Goal: Task Accomplishment & Management: Manage account settings

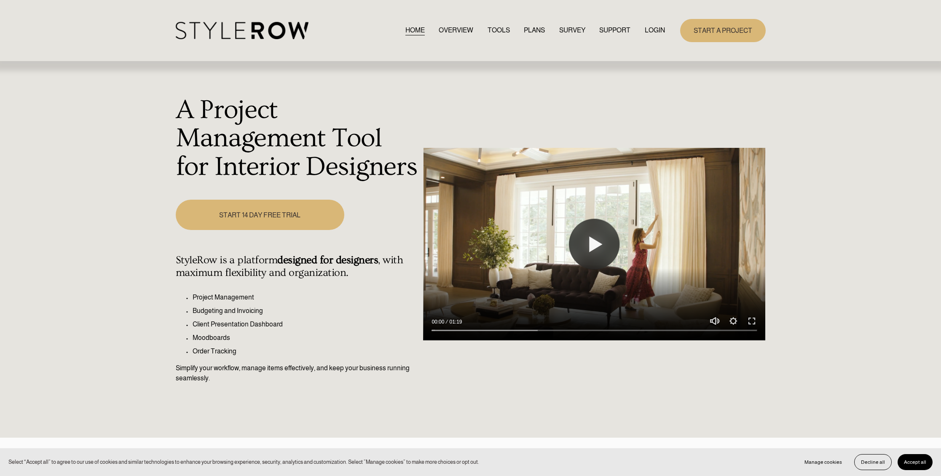
click at [656, 29] on link "LOGIN" at bounding box center [655, 30] width 20 height 11
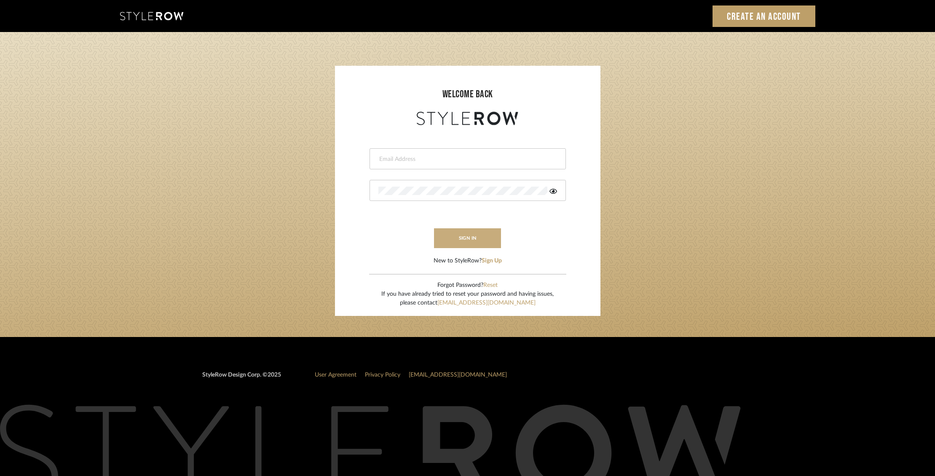
type input "ben.lewisrosedesign@gmail.com"
click at [488, 241] on button "sign in" at bounding box center [467, 238] width 67 height 20
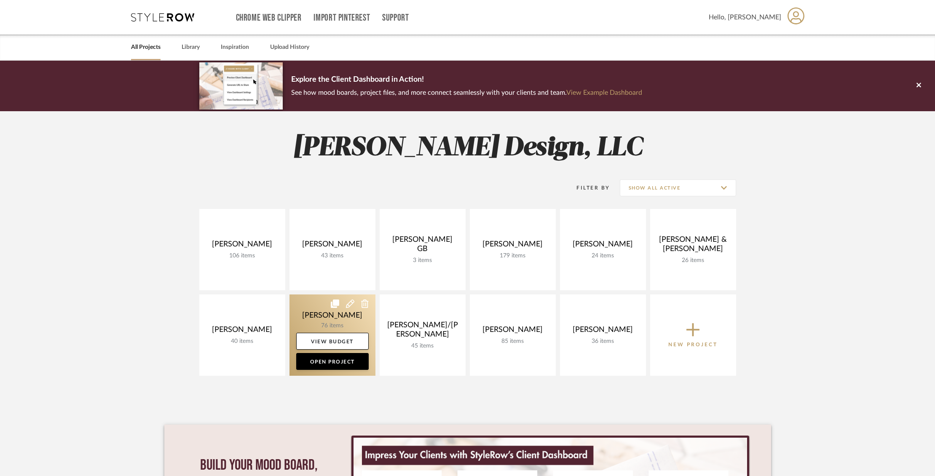
click at [313, 311] on link at bounding box center [332, 335] width 86 height 81
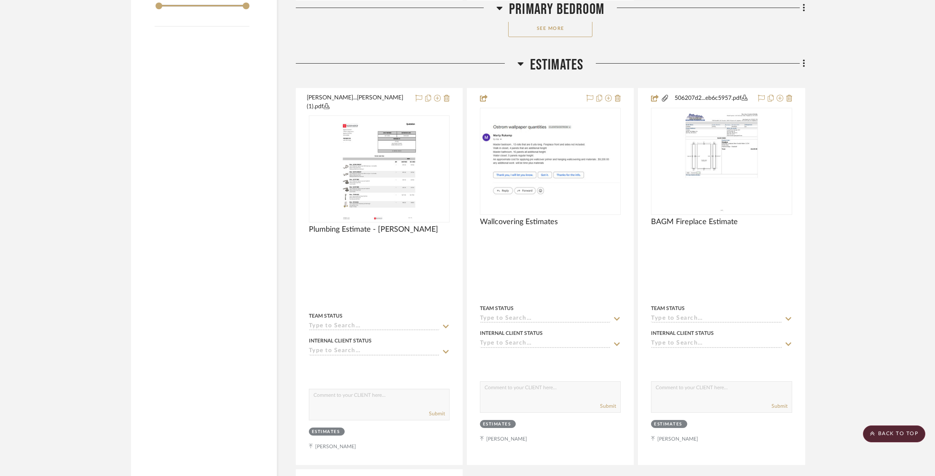
scroll to position [1366, 0]
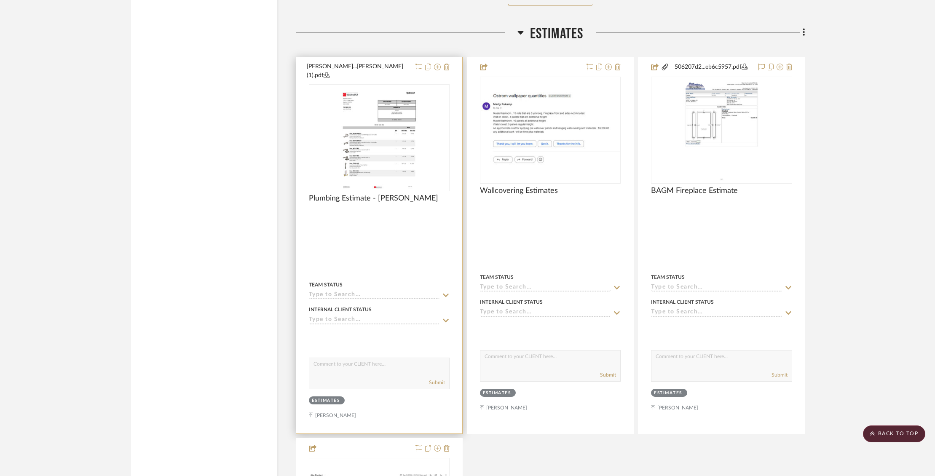
click at [450, 67] on div at bounding box center [379, 245] width 166 height 376
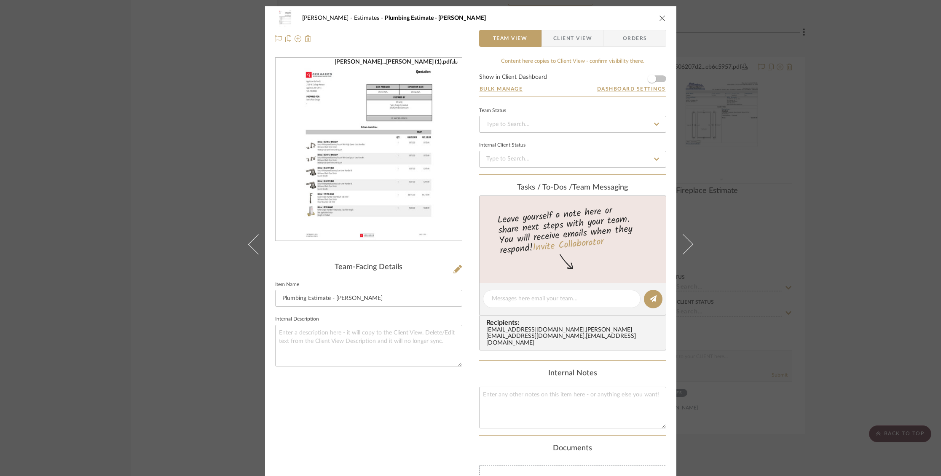
click at [663, 19] on div "Ostrom, Jim Estimates Plumbing Estimate - Gerhards Team View Client View Orders" at bounding box center [470, 28] width 411 height 44
click at [659, 17] on icon "close" at bounding box center [662, 18] width 7 height 7
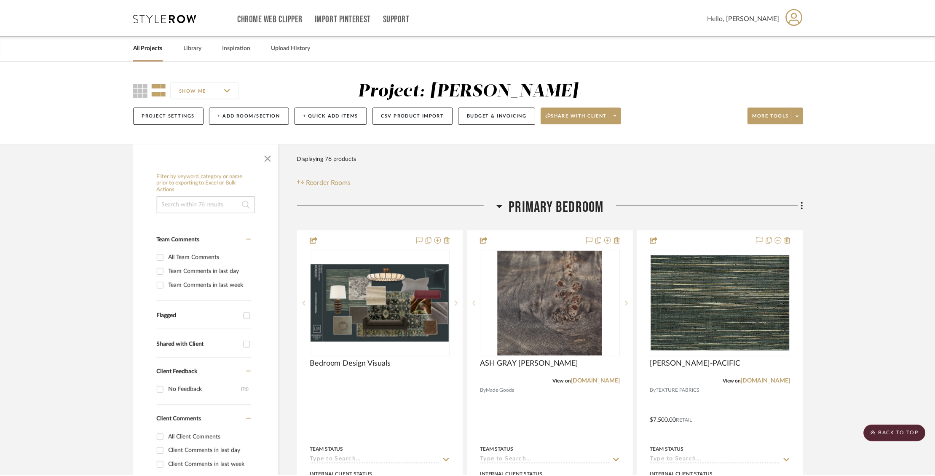
scroll to position [1366, 0]
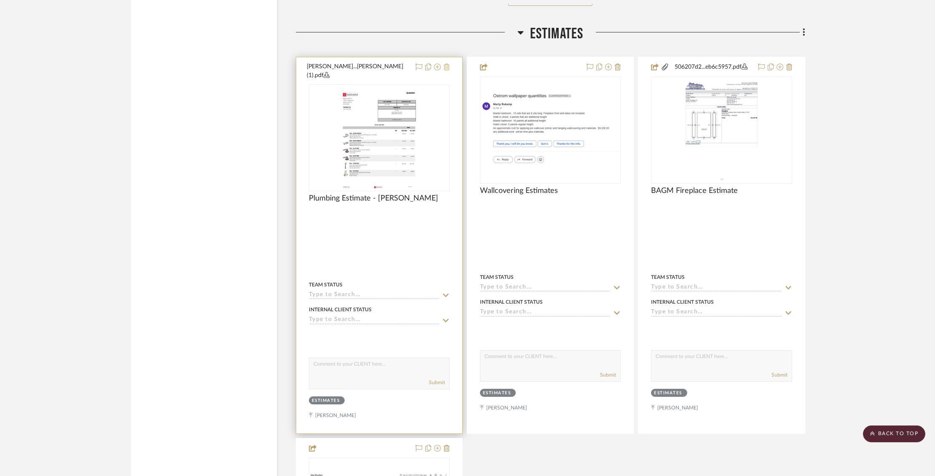
click at [447, 66] on icon at bounding box center [447, 67] width 6 height 7
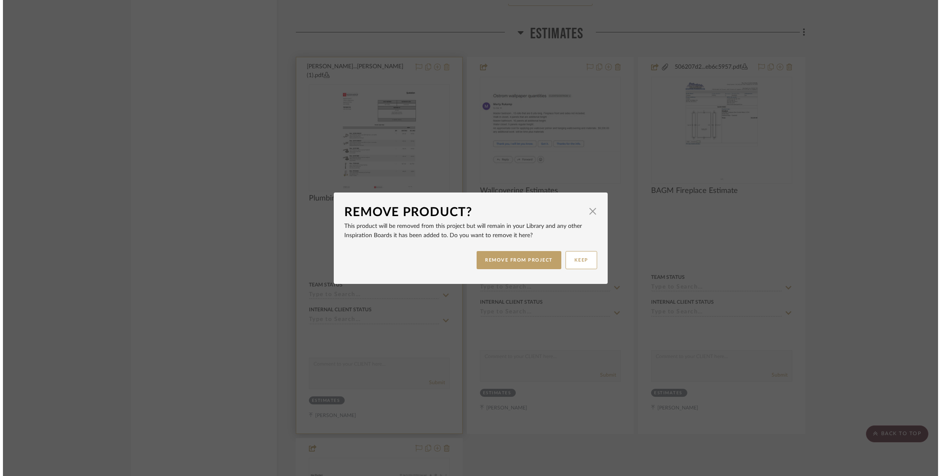
scroll to position [0, 0]
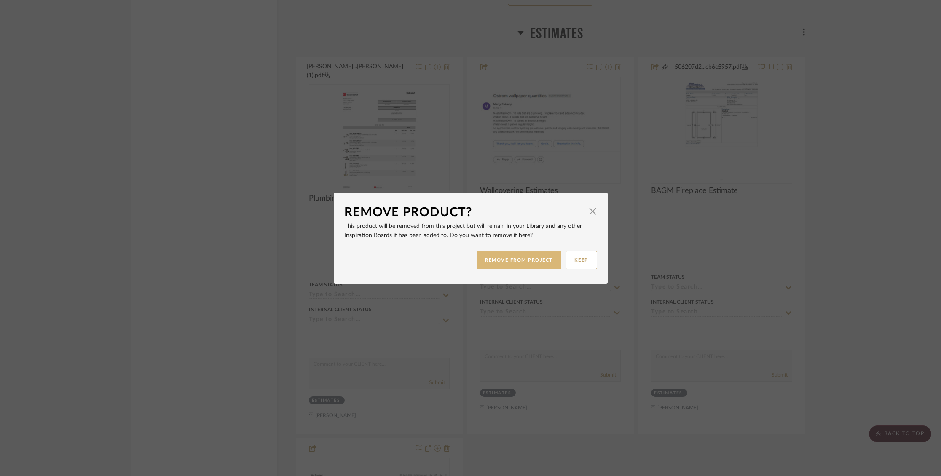
click at [509, 263] on button "REMOVE FROM PROJECT" at bounding box center [519, 260] width 85 height 18
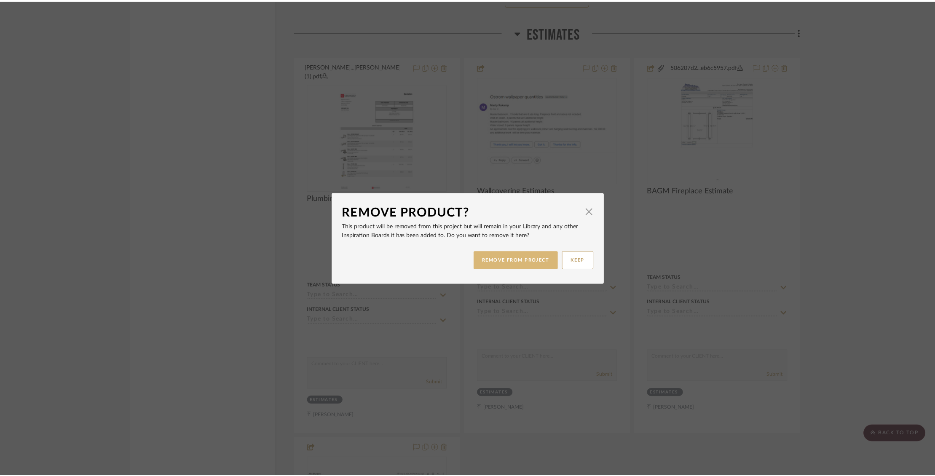
scroll to position [1366, 0]
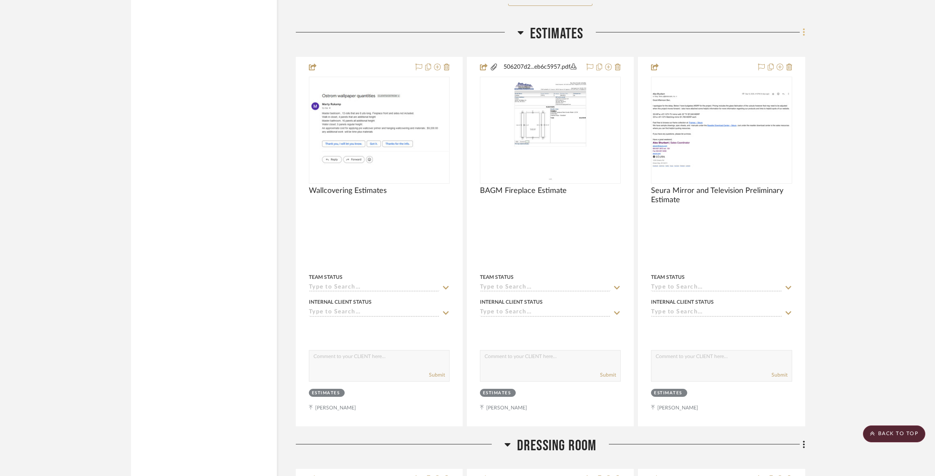
click at [805, 32] on icon at bounding box center [804, 31] width 3 height 9
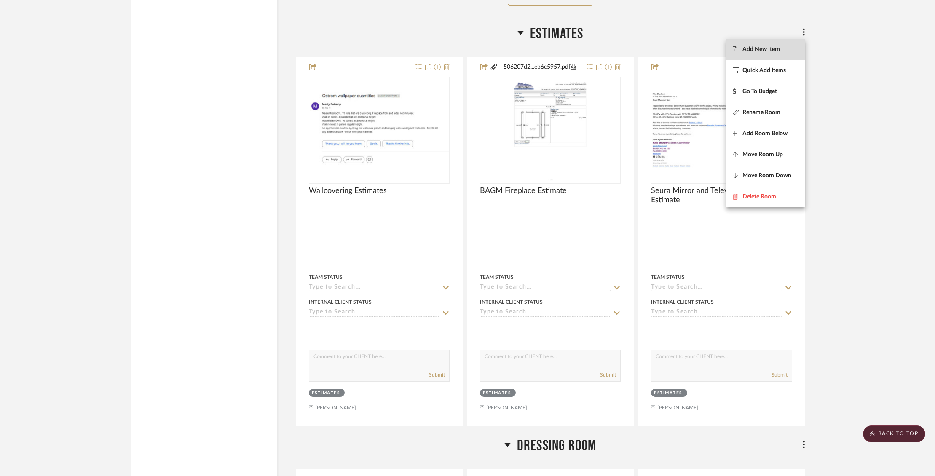
click at [763, 49] on span "Add New Item" at bounding box center [761, 49] width 38 height 7
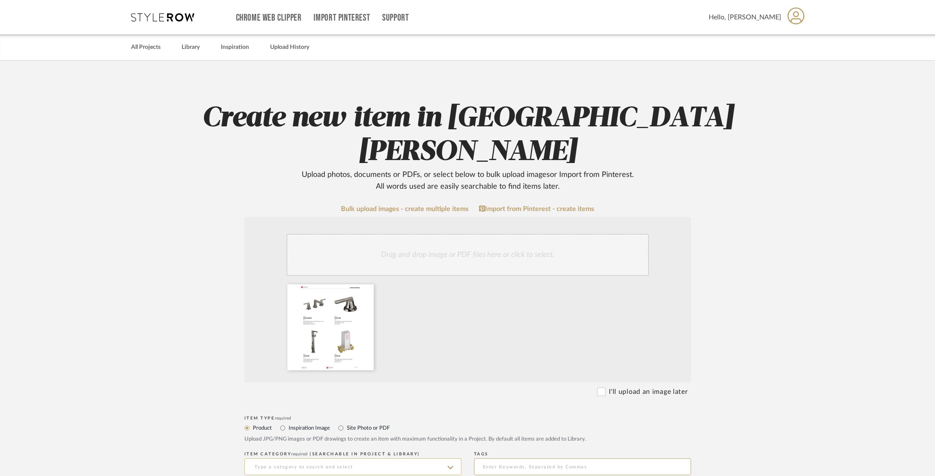
click at [314, 458] on input at bounding box center [352, 466] width 217 height 17
type input "Gerhards Plumbing"
click at [367, 287] on icon at bounding box center [367, 290] width 6 height 7
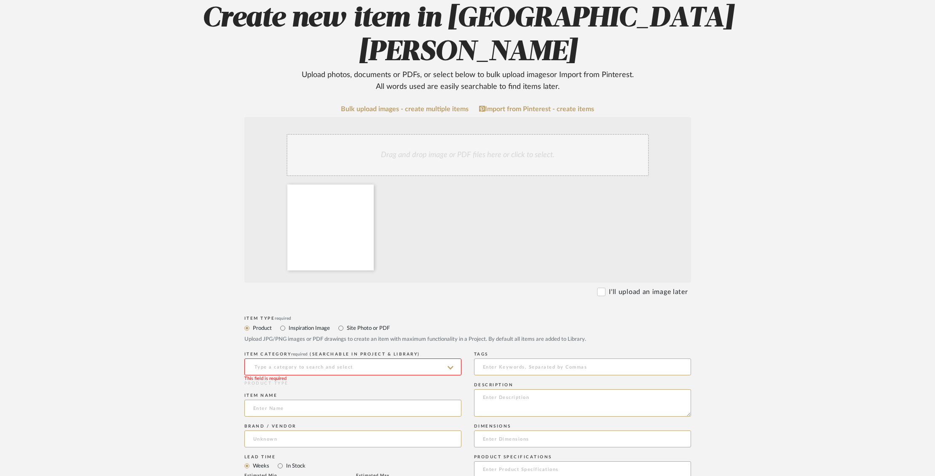
scroll to position [100, 0]
click at [357, 358] on input at bounding box center [352, 366] width 217 height 17
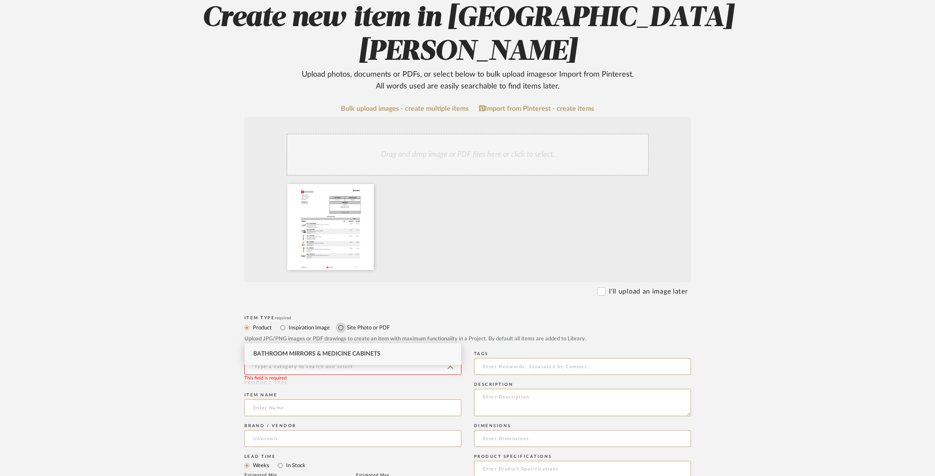
click at [344, 323] on input "Site Photo or PDF" at bounding box center [341, 328] width 10 height 10
click at [341, 358] on input at bounding box center [352, 366] width 217 height 17
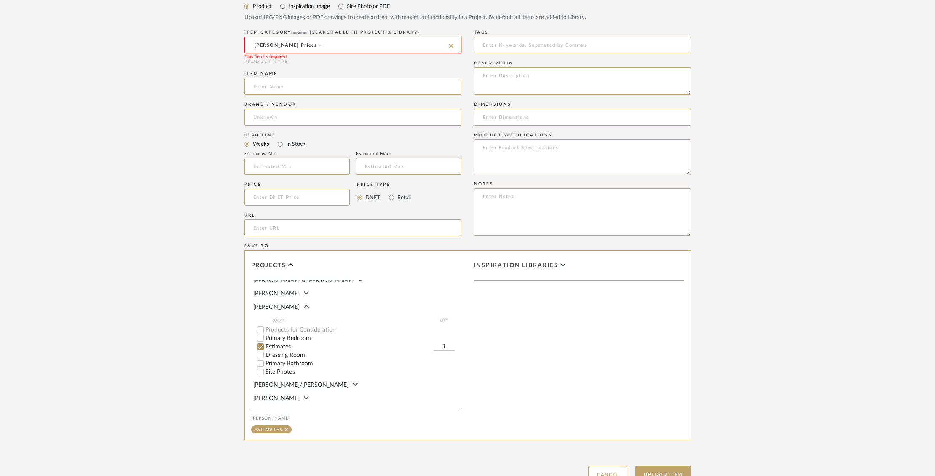
scroll to position [72, 0]
type input "Gerhards Plumbing Prices -"
click at [668, 466] on button "Upload Item" at bounding box center [663, 474] width 56 height 17
click at [350, 37] on input at bounding box center [352, 45] width 217 height 17
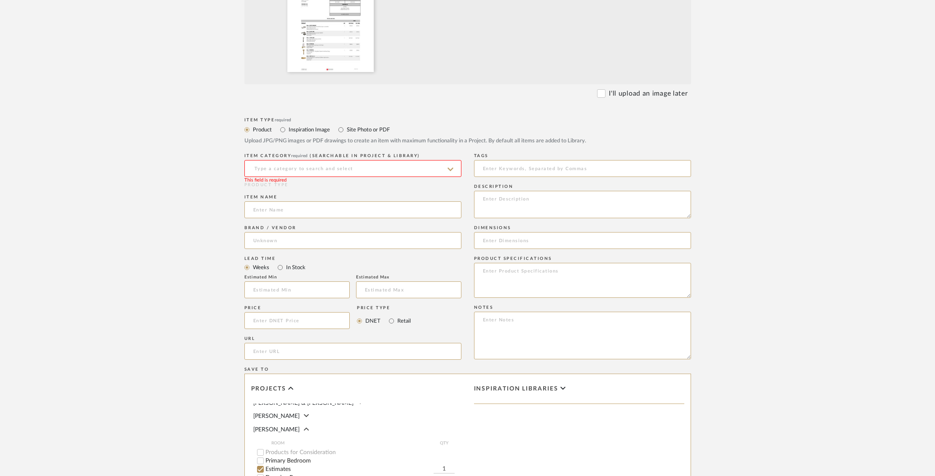
scroll to position [193, 0]
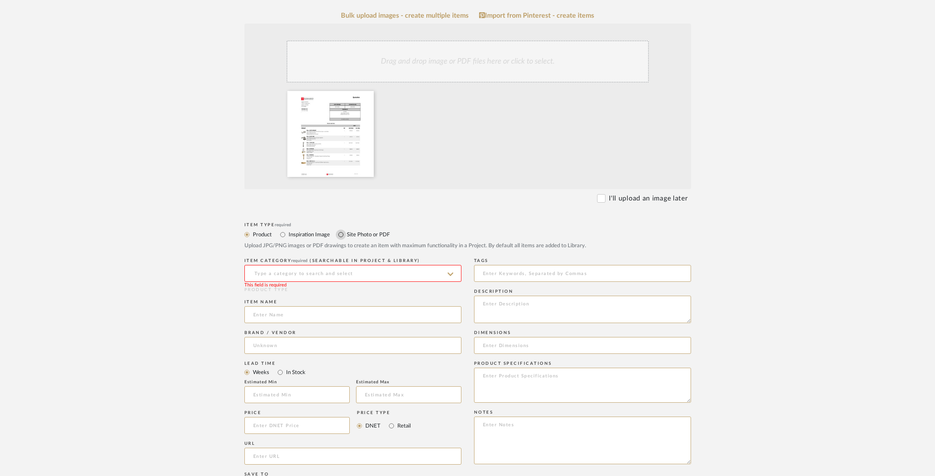
click at [341, 230] on input "Site Photo or PDF" at bounding box center [341, 235] width 10 height 10
radio input "true"
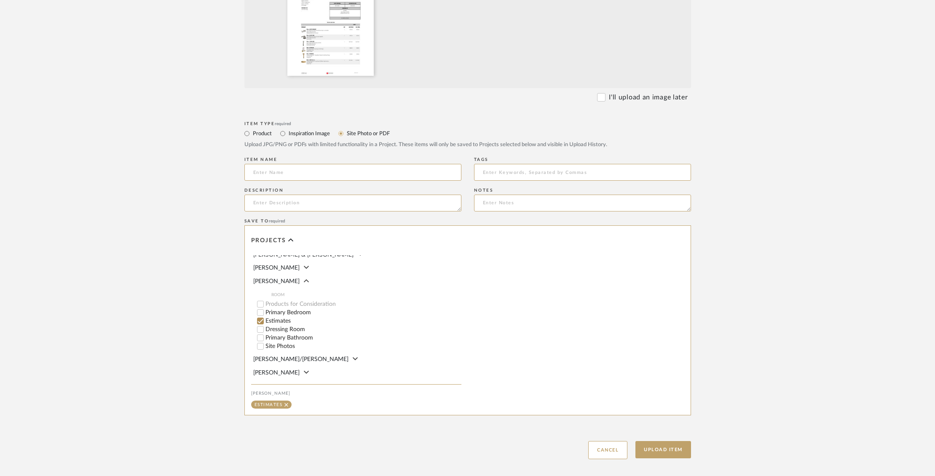
scroll to position [304, 0]
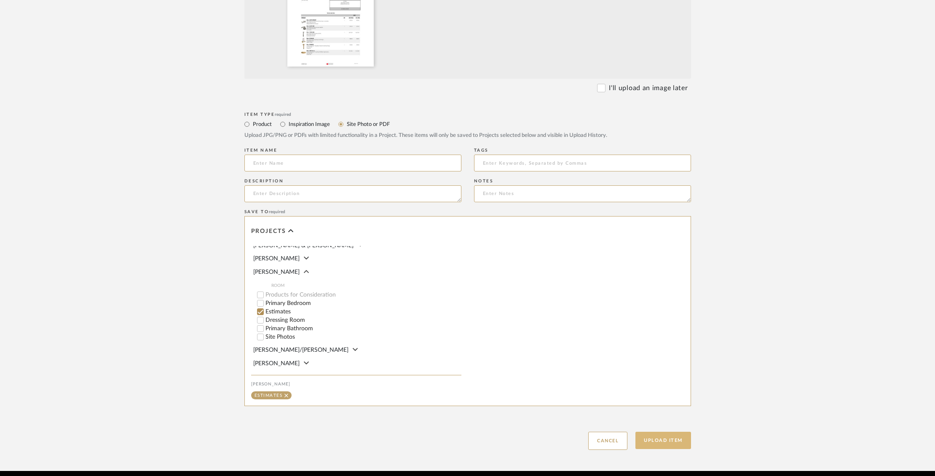
click at [673, 432] on button "Upload Item" at bounding box center [663, 440] width 56 height 17
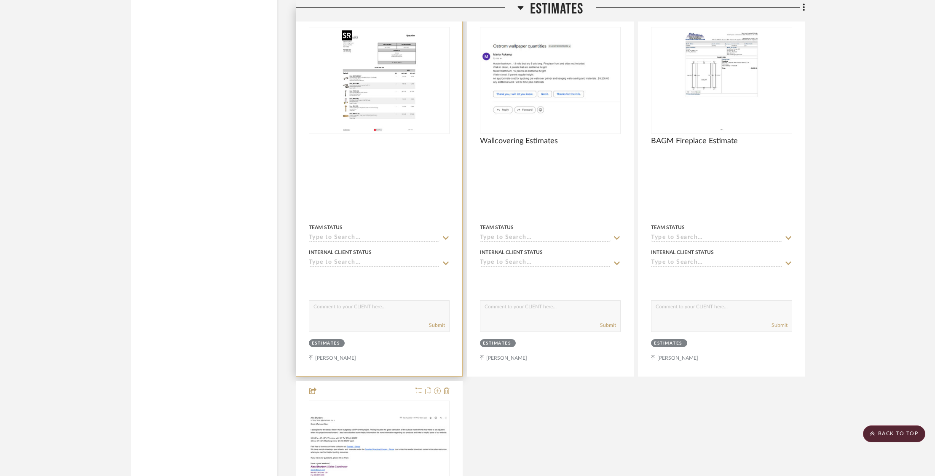
scroll to position [1411, 0]
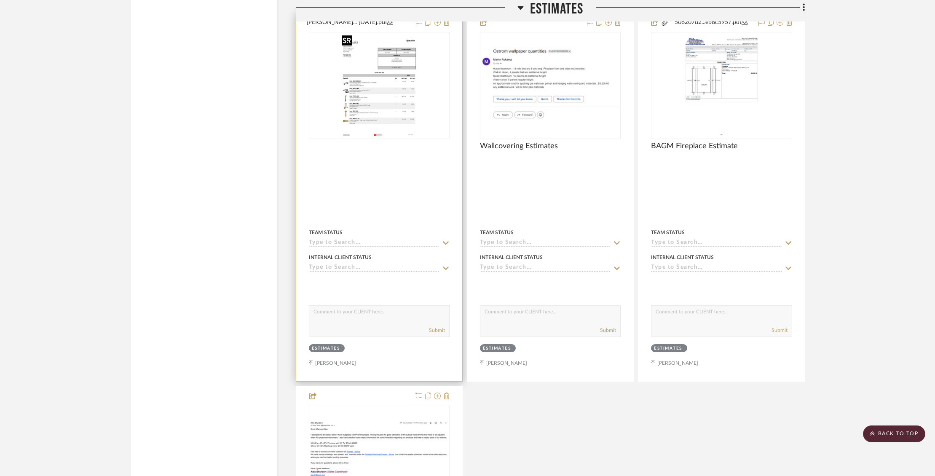
click at [380, 78] on img "0" at bounding box center [378, 85] width 81 height 105
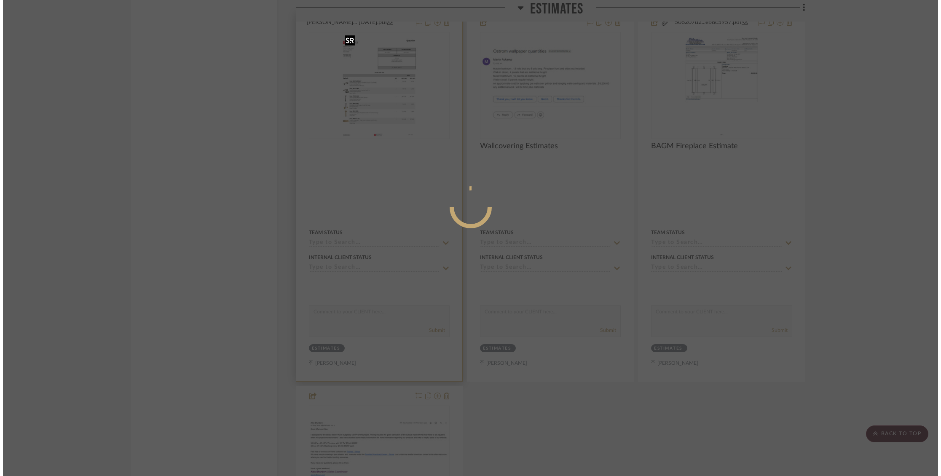
scroll to position [0, 0]
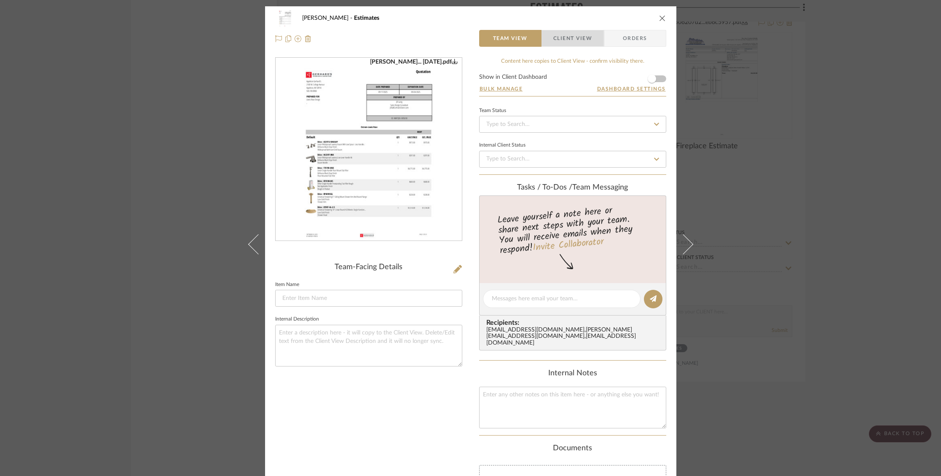
click at [573, 35] on span "Client View" at bounding box center [572, 38] width 39 height 17
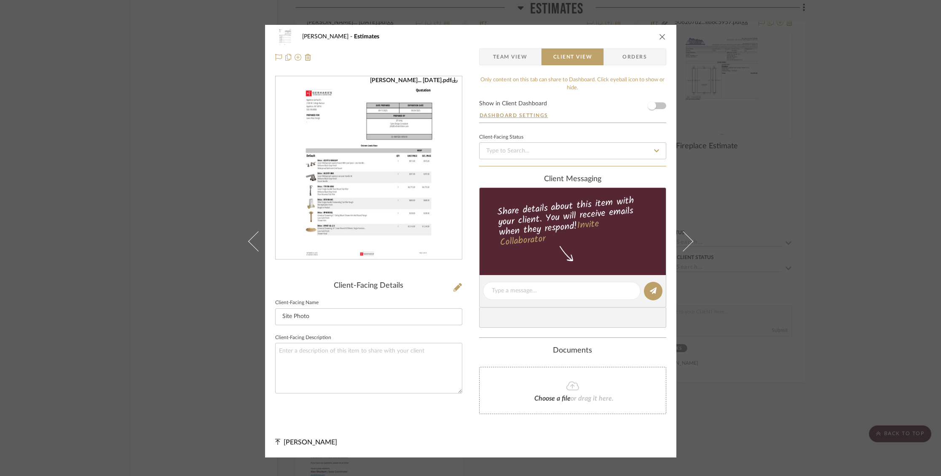
click at [659, 103] on form "Show in Client Dashboard Dashboard Settings" at bounding box center [572, 112] width 187 height 22
click at [658, 105] on span "button" at bounding box center [652, 105] width 19 height 19
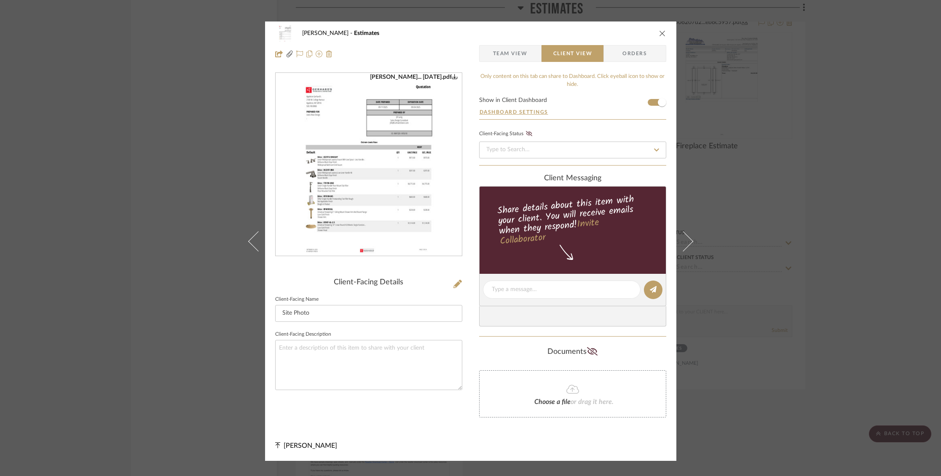
click at [660, 34] on icon "close" at bounding box center [662, 33] width 7 height 7
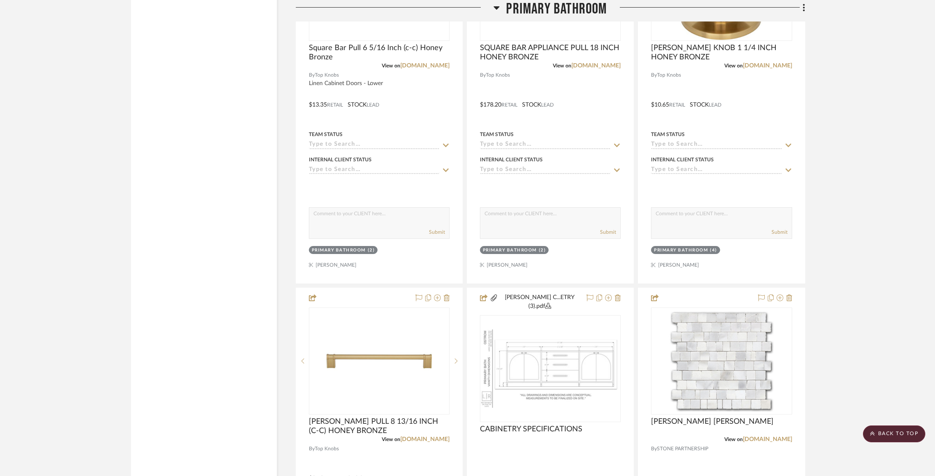
scroll to position [2931, 0]
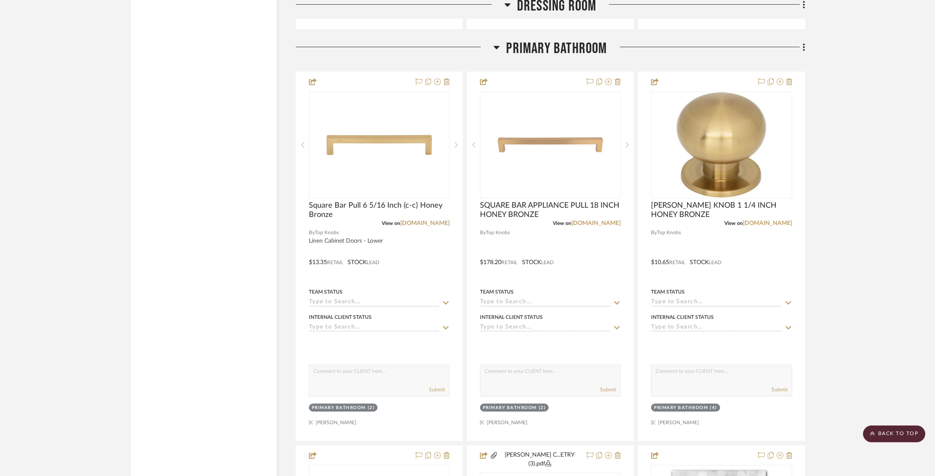
click at [803, 43] on icon at bounding box center [804, 47] width 3 height 9
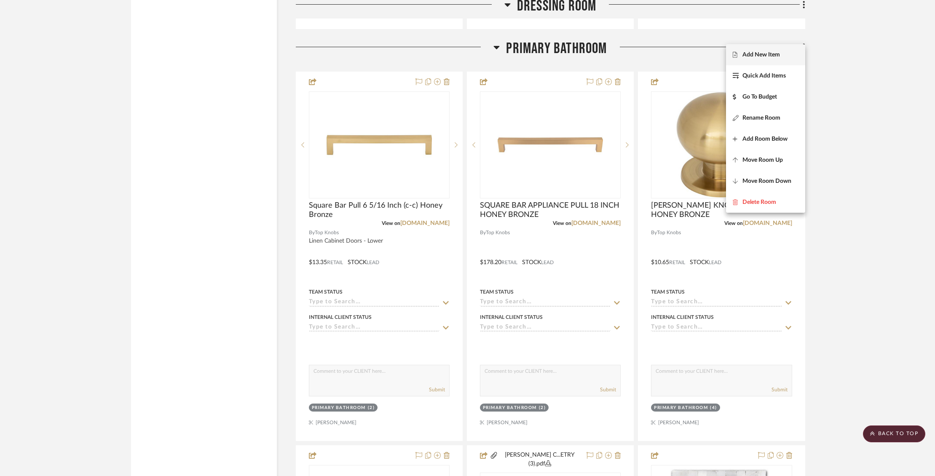
click at [770, 53] on span "Add New Item" at bounding box center [761, 54] width 38 height 7
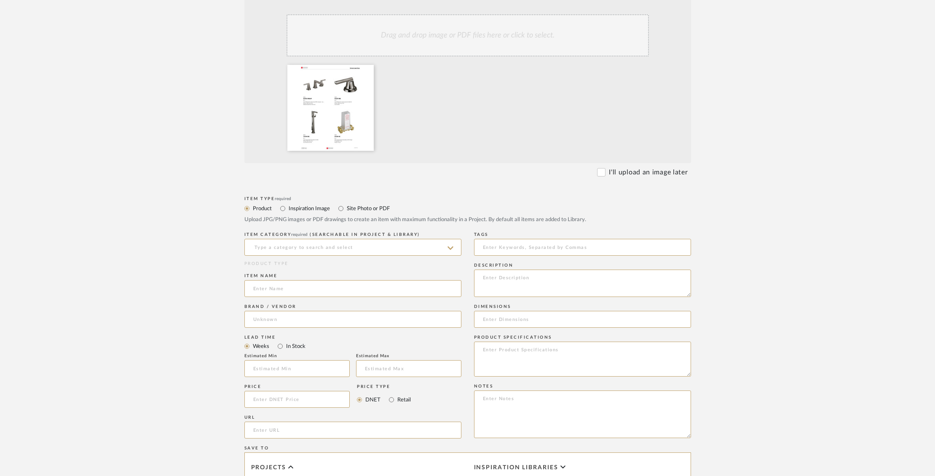
scroll to position [223, 0]
click at [342, 200] on input "Site Photo or PDF" at bounding box center [341, 205] width 10 height 10
radio input "true"
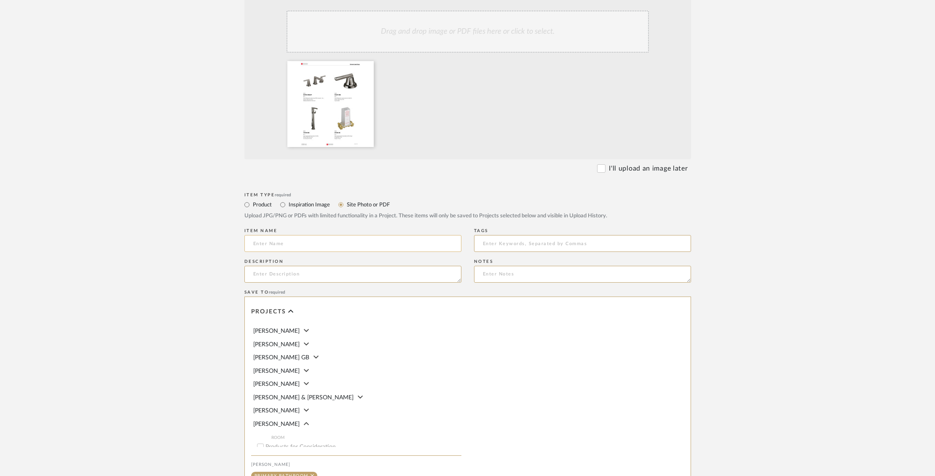
click at [335, 235] on input at bounding box center [352, 243] width 217 height 17
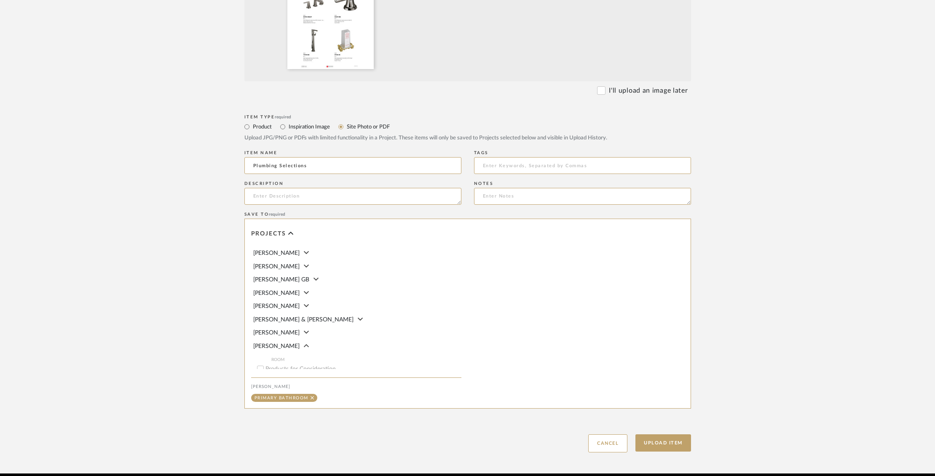
scroll to position [304, 0]
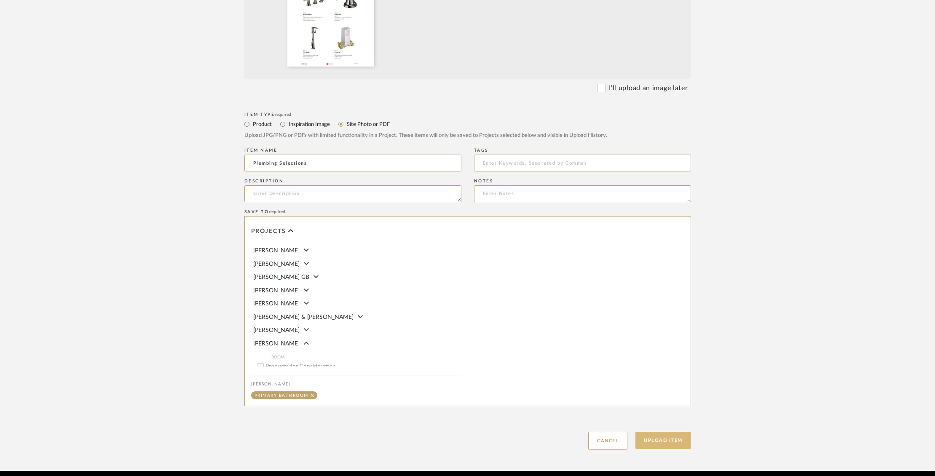
type input "Plumbing Selections"
click at [666, 432] on button "Upload Item" at bounding box center [663, 440] width 56 height 17
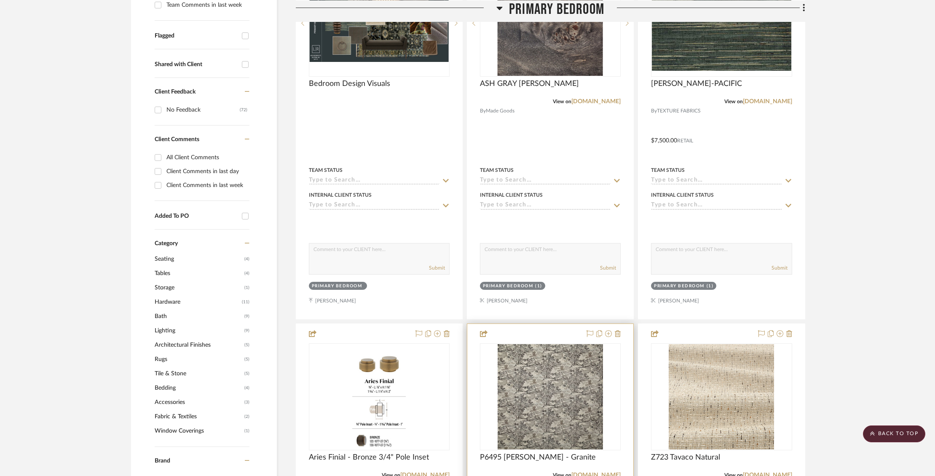
scroll to position [280, 0]
